Goal: Find specific page/section: Find specific page/section

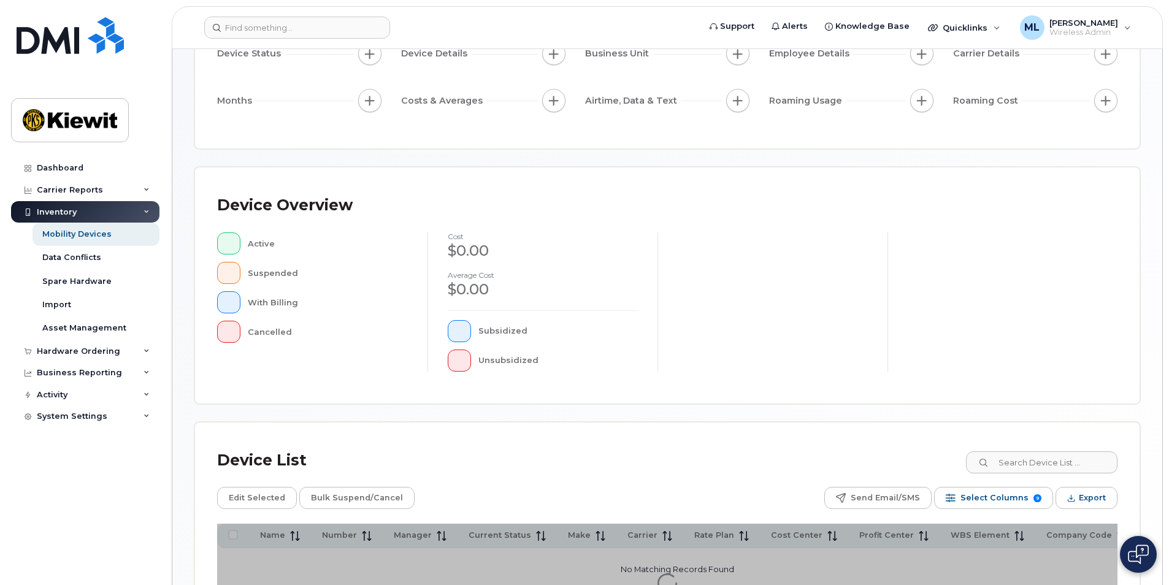
scroll to position [258, 0]
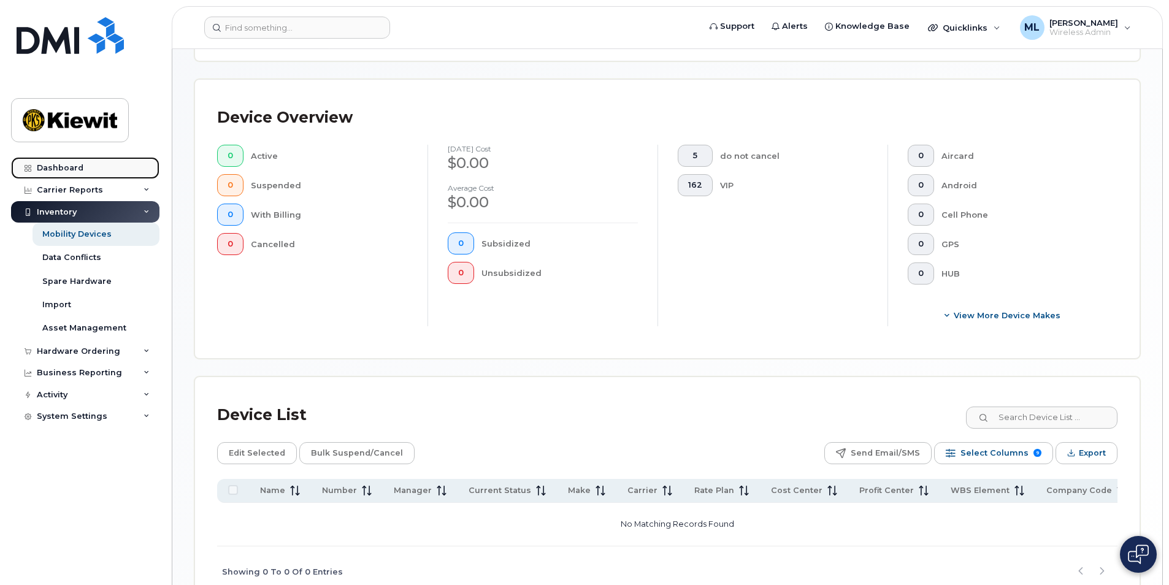
click at [42, 170] on div "Dashboard" at bounding box center [60, 168] width 47 height 10
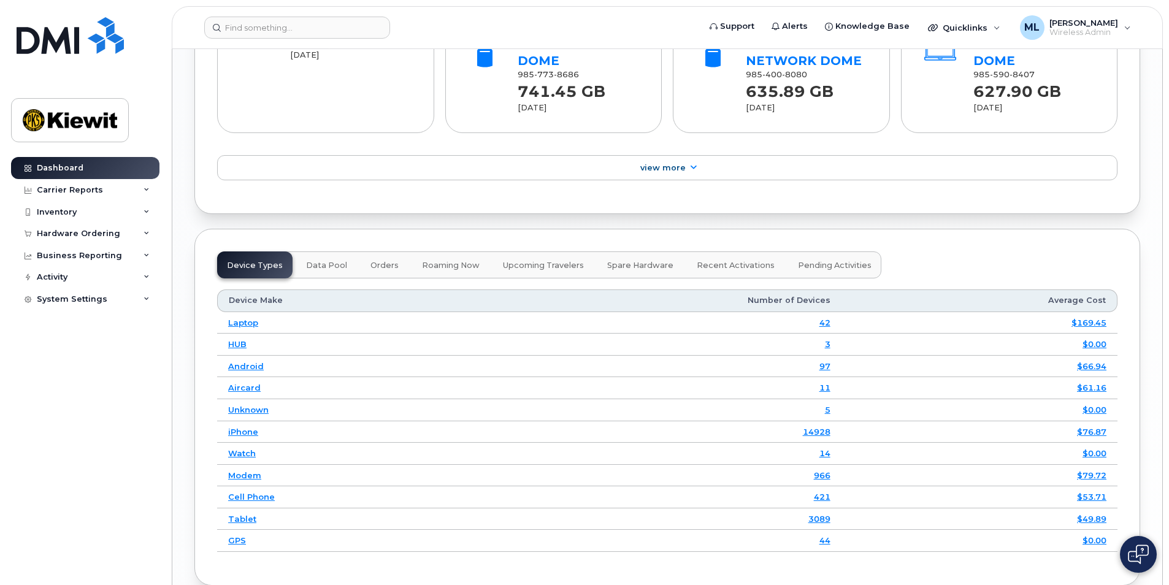
scroll to position [1595, 0]
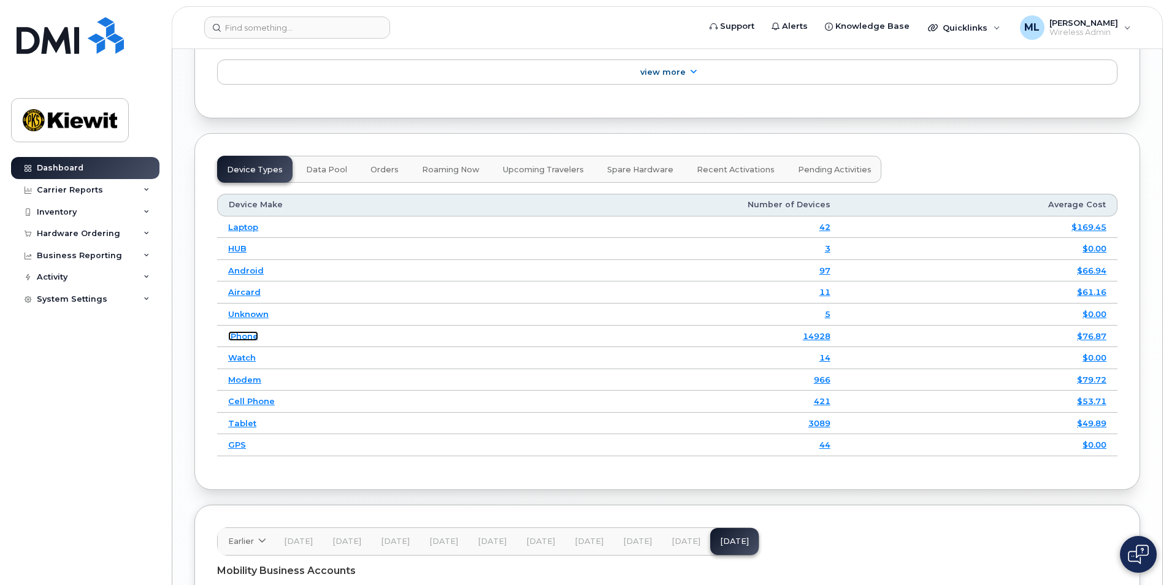
click at [236, 331] on link "iPhone" at bounding box center [243, 336] width 30 height 10
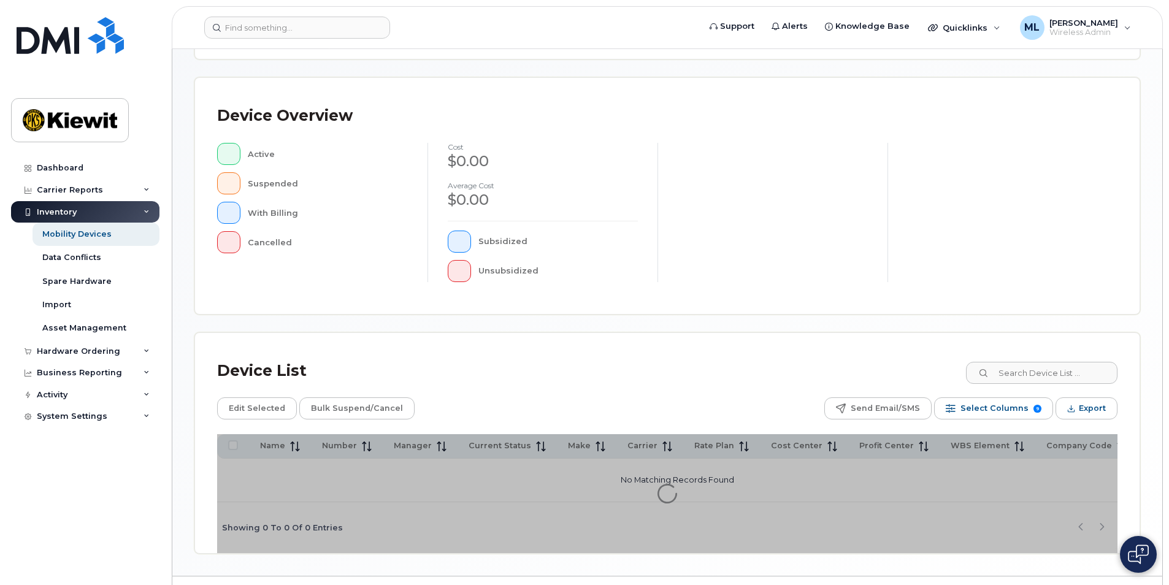
scroll to position [258, 0]
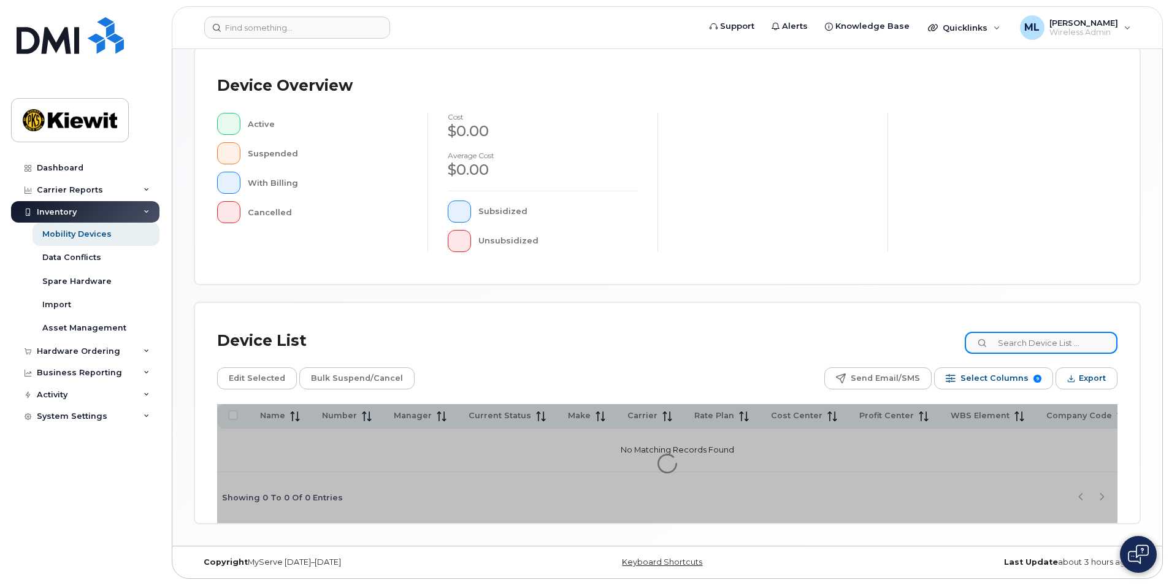
click at [1014, 339] on input at bounding box center [1041, 343] width 153 height 22
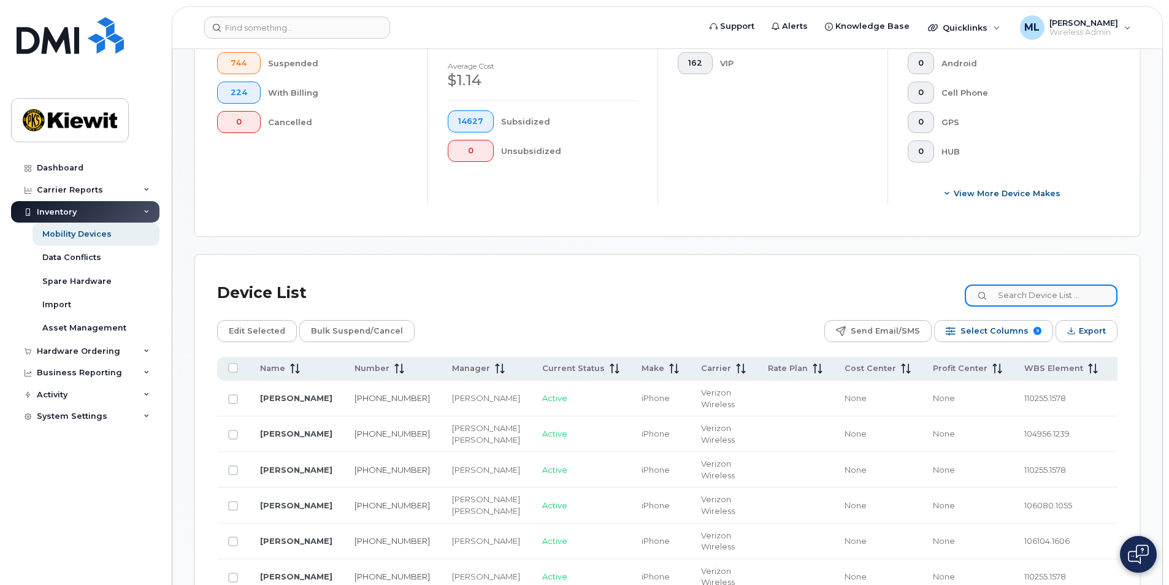
scroll to position [381, 0]
click at [987, 298] on input at bounding box center [1041, 295] width 153 height 22
click at [1004, 292] on input at bounding box center [1041, 295] width 153 height 22
type input "Liam whit"
